Goal: Transaction & Acquisition: Purchase product/service

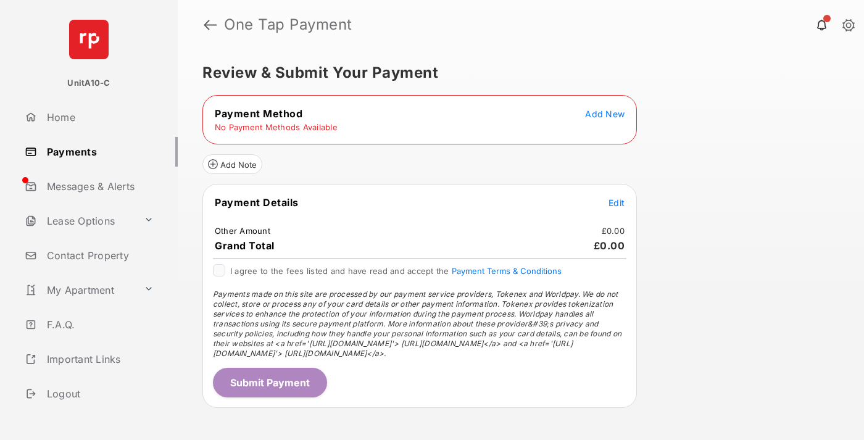
click at [605, 114] on span "Add New" at bounding box center [604, 114] width 39 height 10
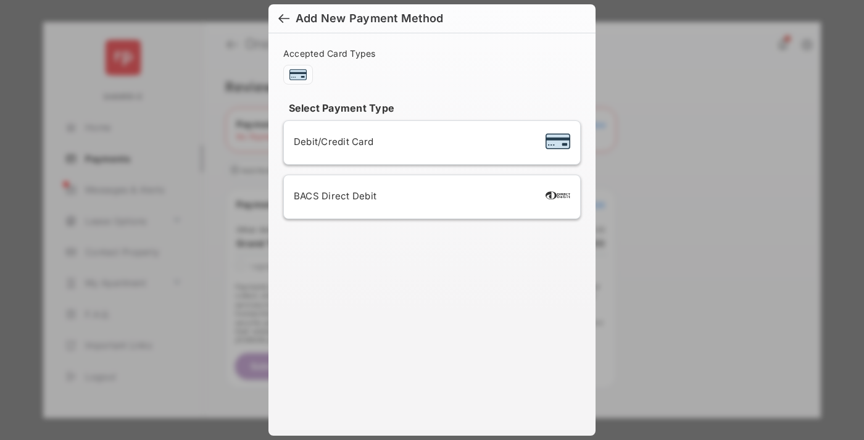
click at [330, 141] on span "Debit/Credit Card" at bounding box center [334, 142] width 80 height 12
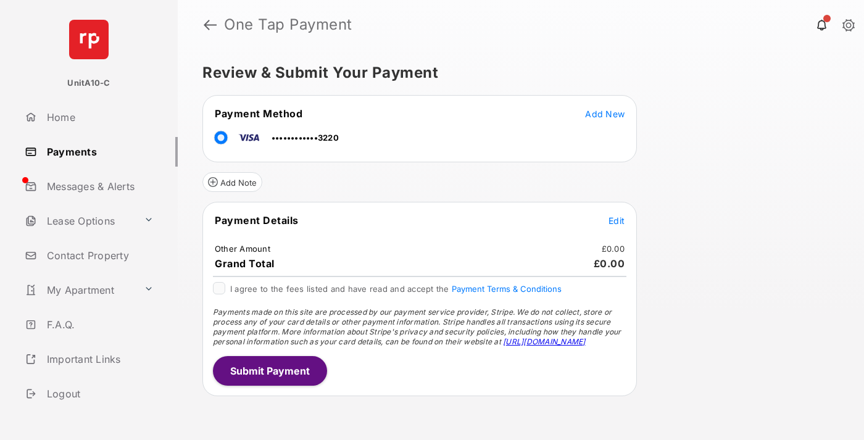
click at [616, 220] on span "Edit" at bounding box center [616, 220] width 16 height 10
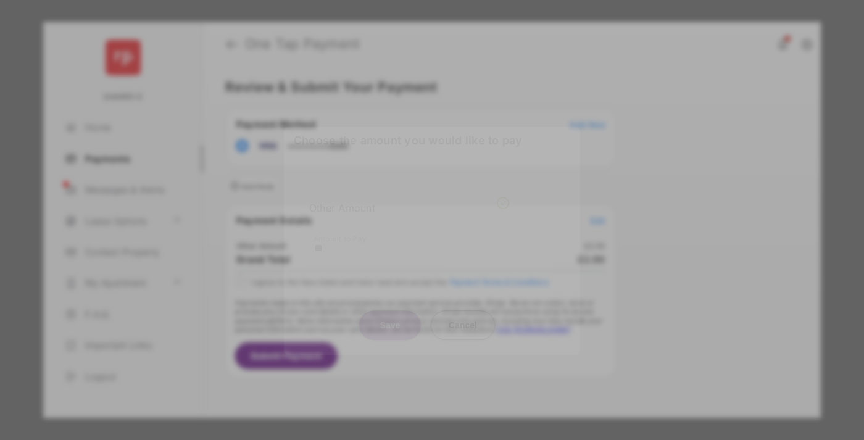
type input "**"
click at [390, 325] on button "Save" at bounding box center [390, 325] width 62 height 30
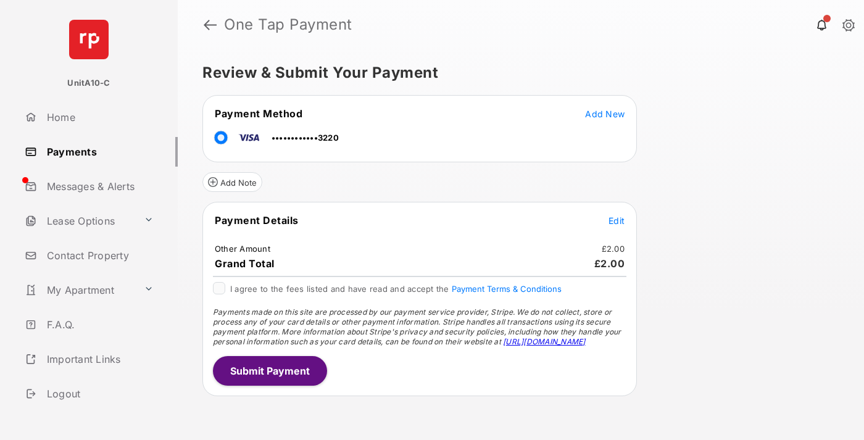
click at [269, 370] on button "Submit Payment" at bounding box center [270, 371] width 114 height 30
